Goal: Check status: Check status

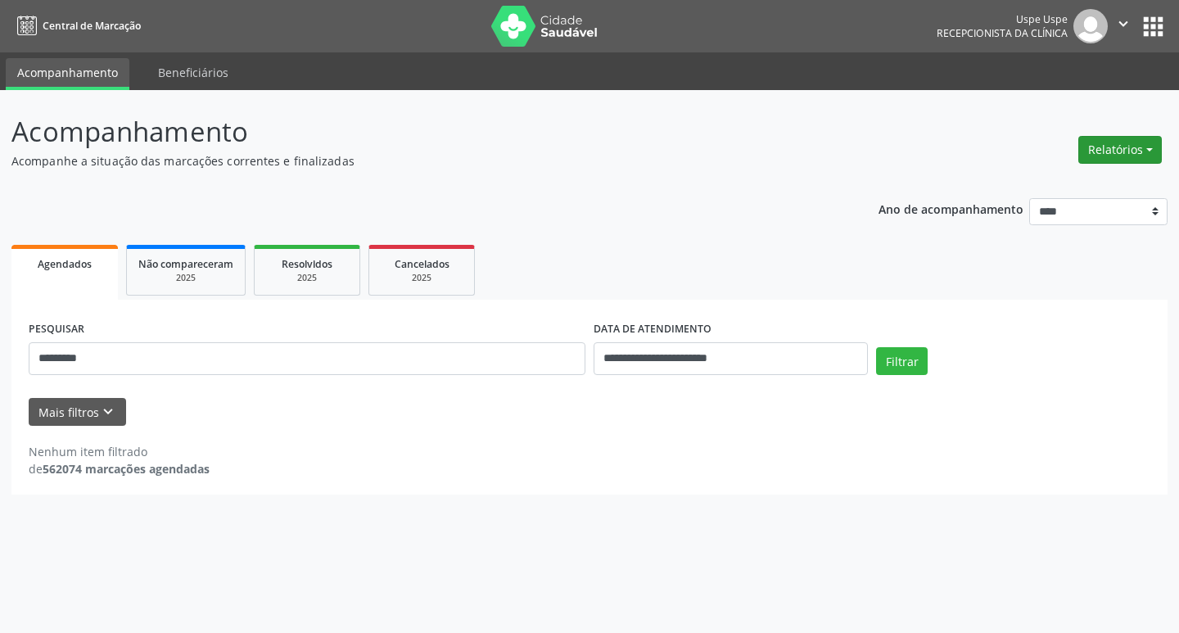
click at [1145, 156] on button "Relatórios" at bounding box center [1119, 150] width 83 height 28
click at [992, 179] on link "Agendamentos" at bounding box center [1074, 185] width 176 height 23
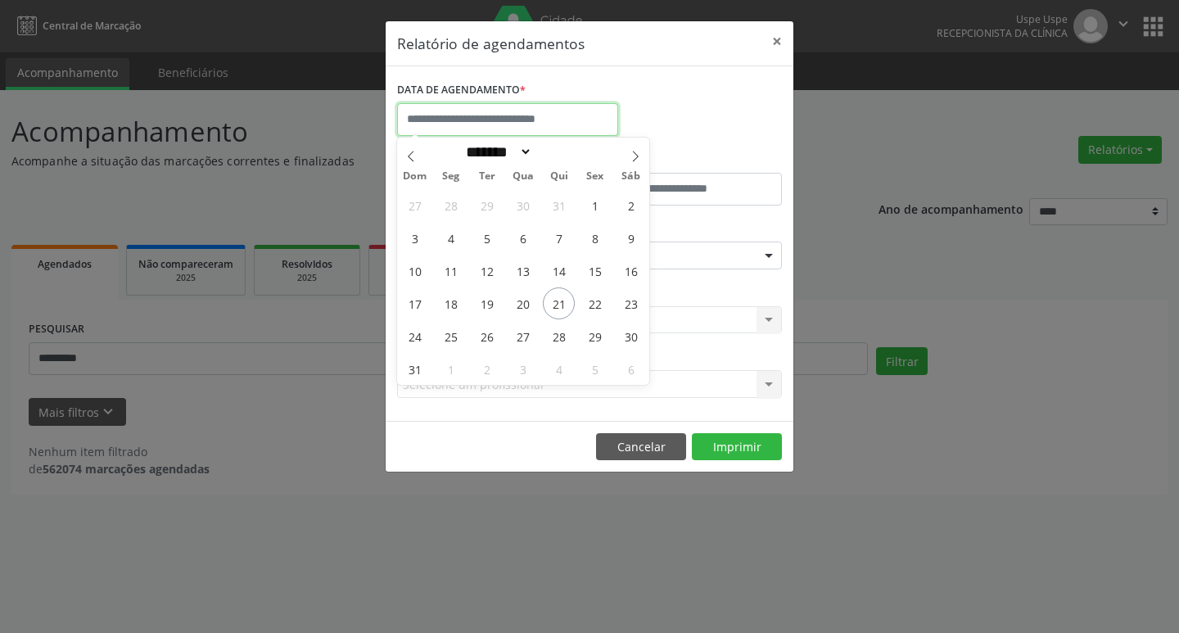
click at [514, 111] on input "text" at bounding box center [507, 119] width 221 height 33
click at [557, 297] on span "21" at bounding box center [559, 303] width 32 height 32
type input "**********"
click at [557, 297] on span "21" at bounding box center [559, 303] width 32 height 32
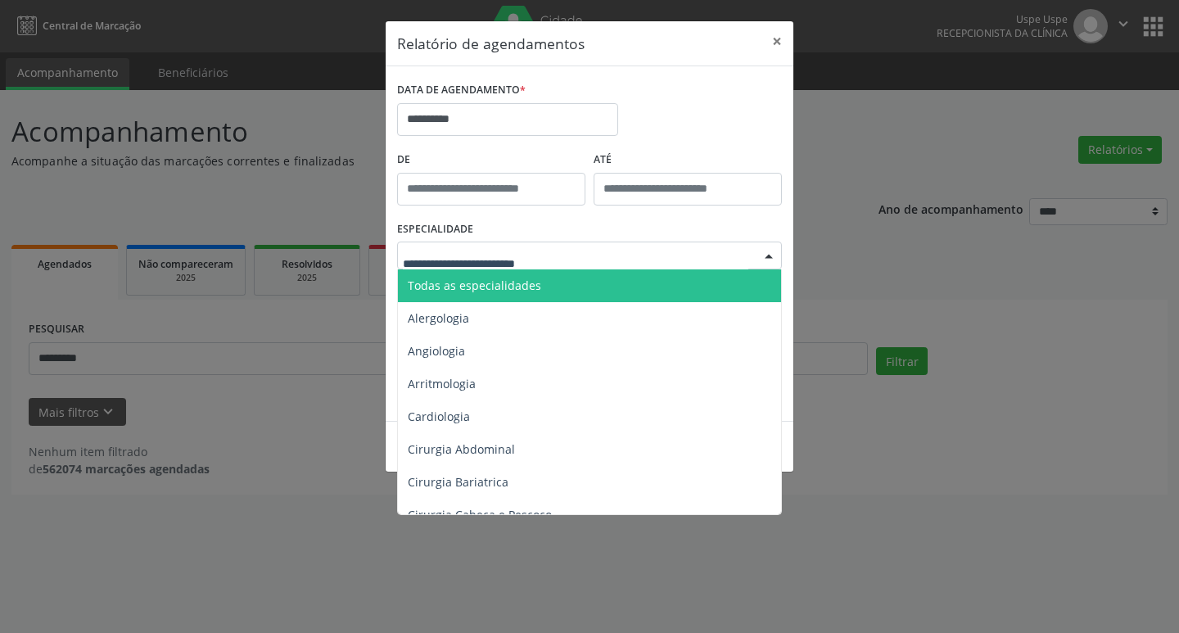
drag, startPoint x: 508, startPoint y: 259, endPoint x: 508, endPoint y: 277, distance: 18.8
click at [508, 287] on span "Todas as especialidades" at bounding box center [474, 285] width 133 height 16
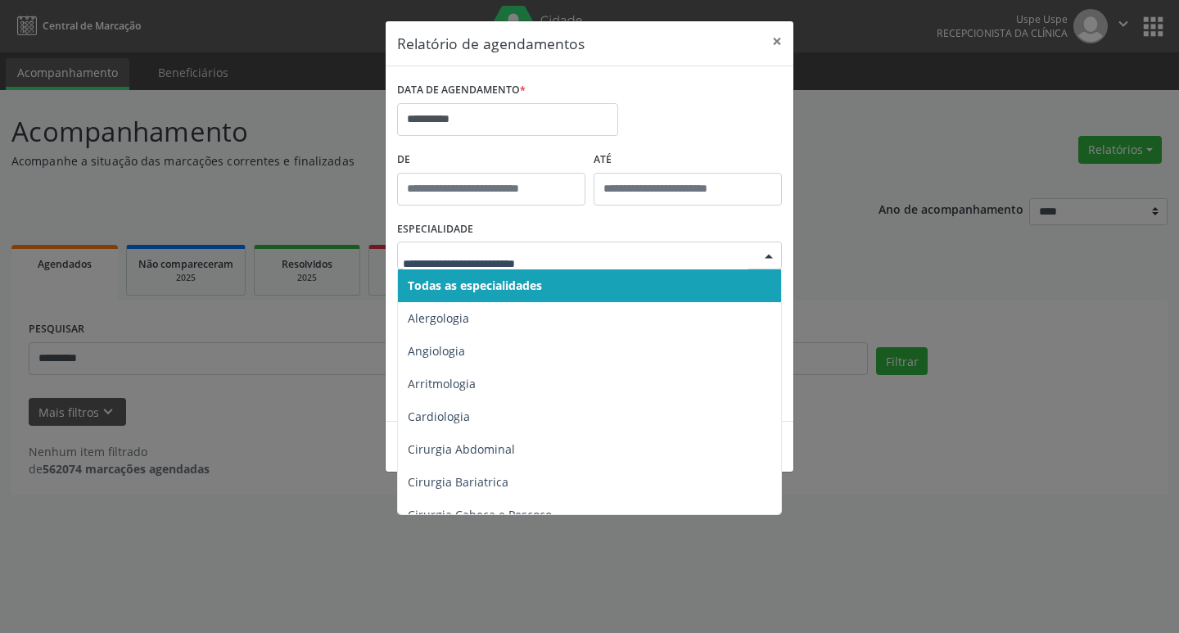
click at [511, 289] on span "Todas as especialidades" at bounding box center [475, 285] width 134 height 16
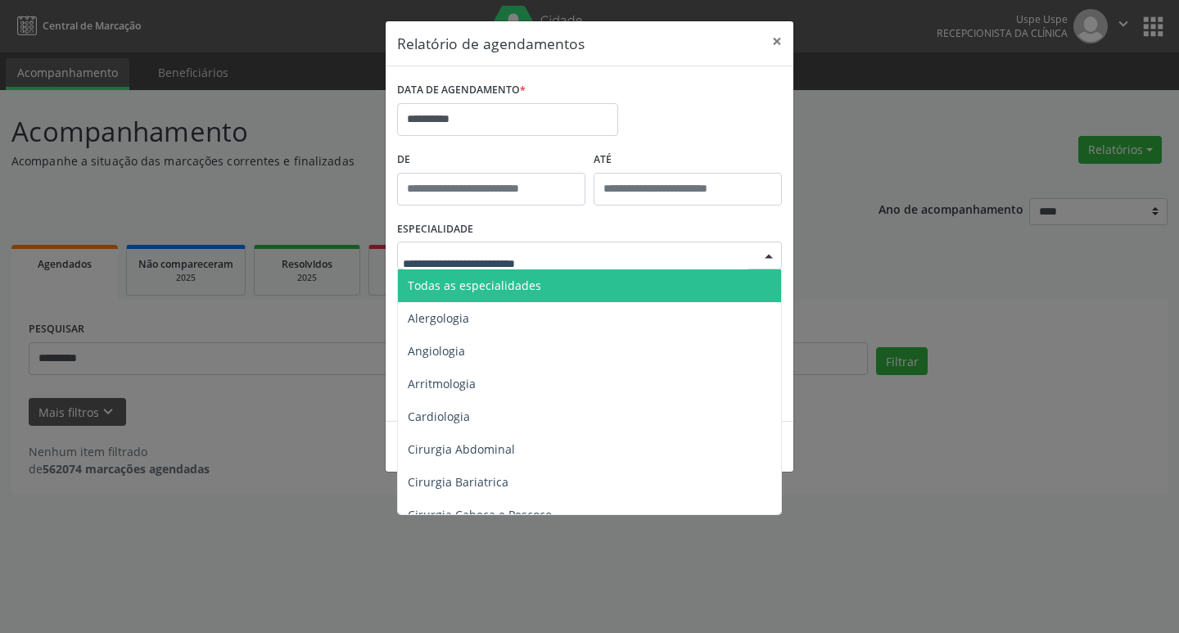
click at [493, 268] on div at bounding box center [589, 255] width 385 height 28
click at [492, 275] on span "Todas as especialidades" at bounding box center [591, 285] width 386 height 33
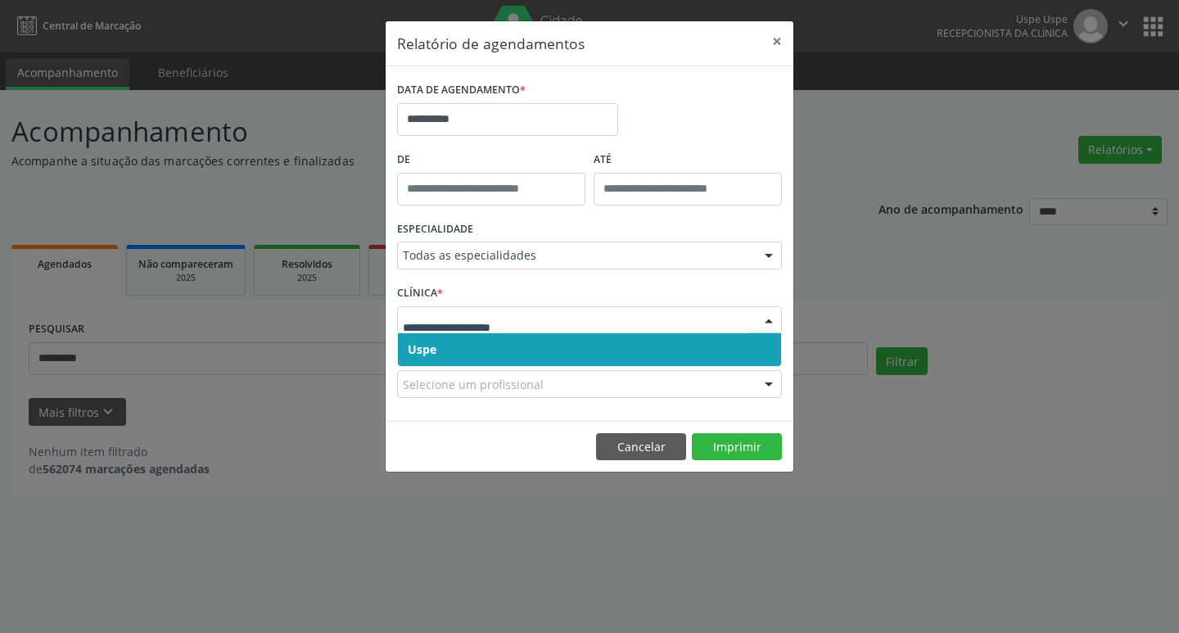
drag, startPoint x: 484, startPoint y: 341, endPoint x: 481, endPoint y: 333, distance: 8.5
click at [482, 339] on span "Uspe" at bounding box center [589, 349] width 383 height 33
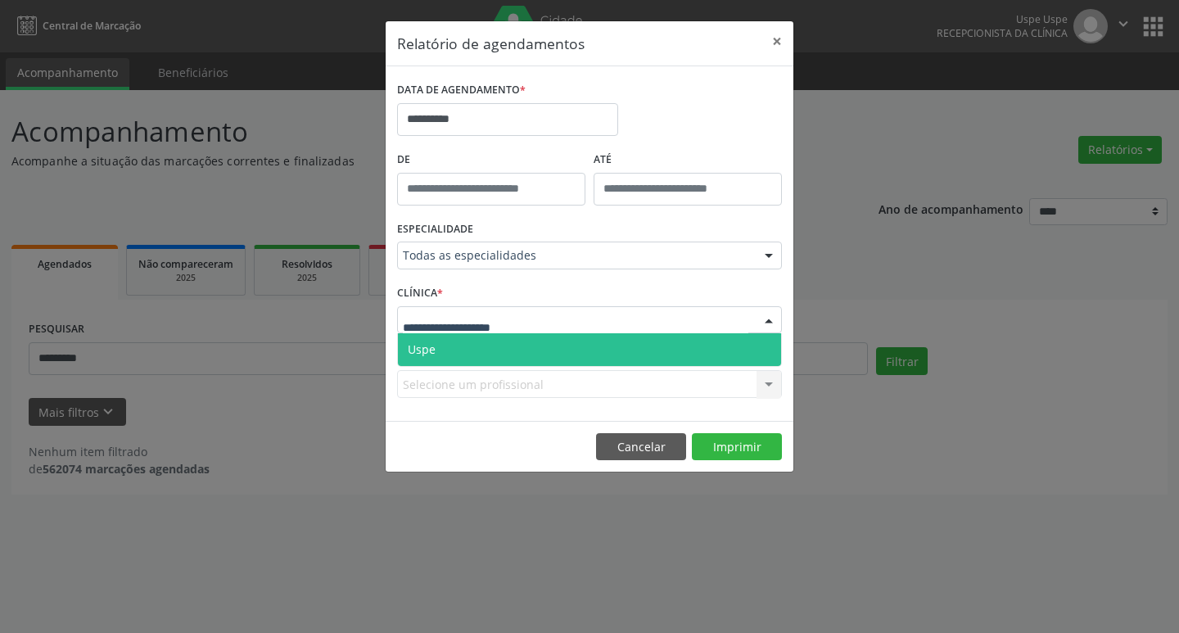
click at [479, 341] on span "Uspe" at bounding box center [589, 349] width 383 height 33
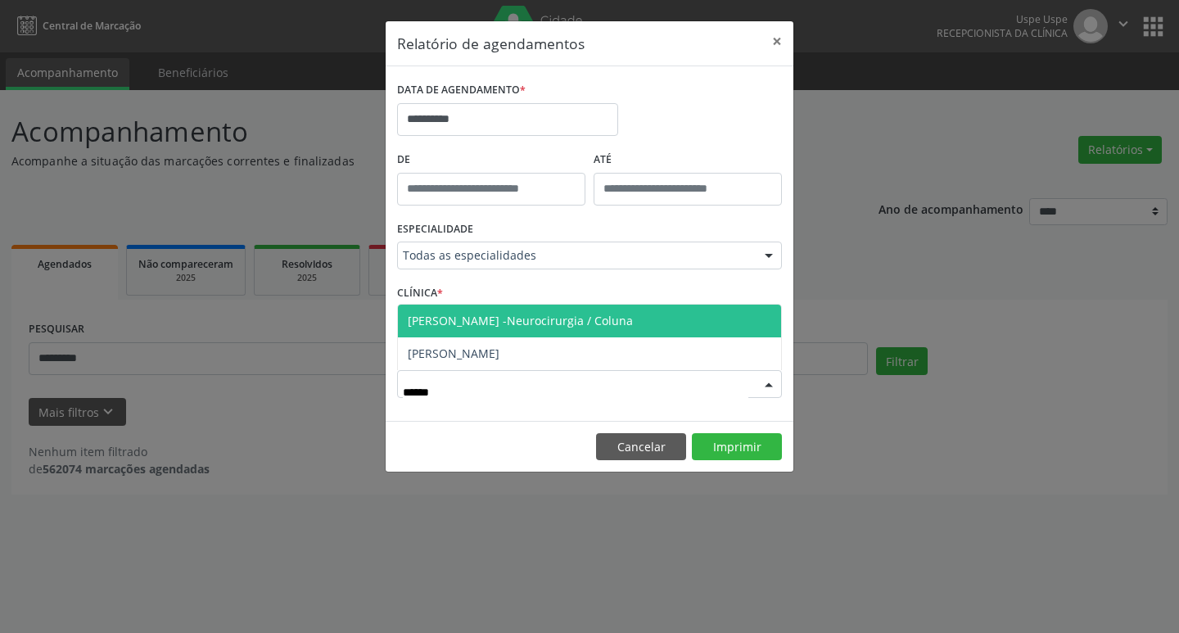
type input "*******"
